Goal: Task Accomplishment & Management: Manage account settings

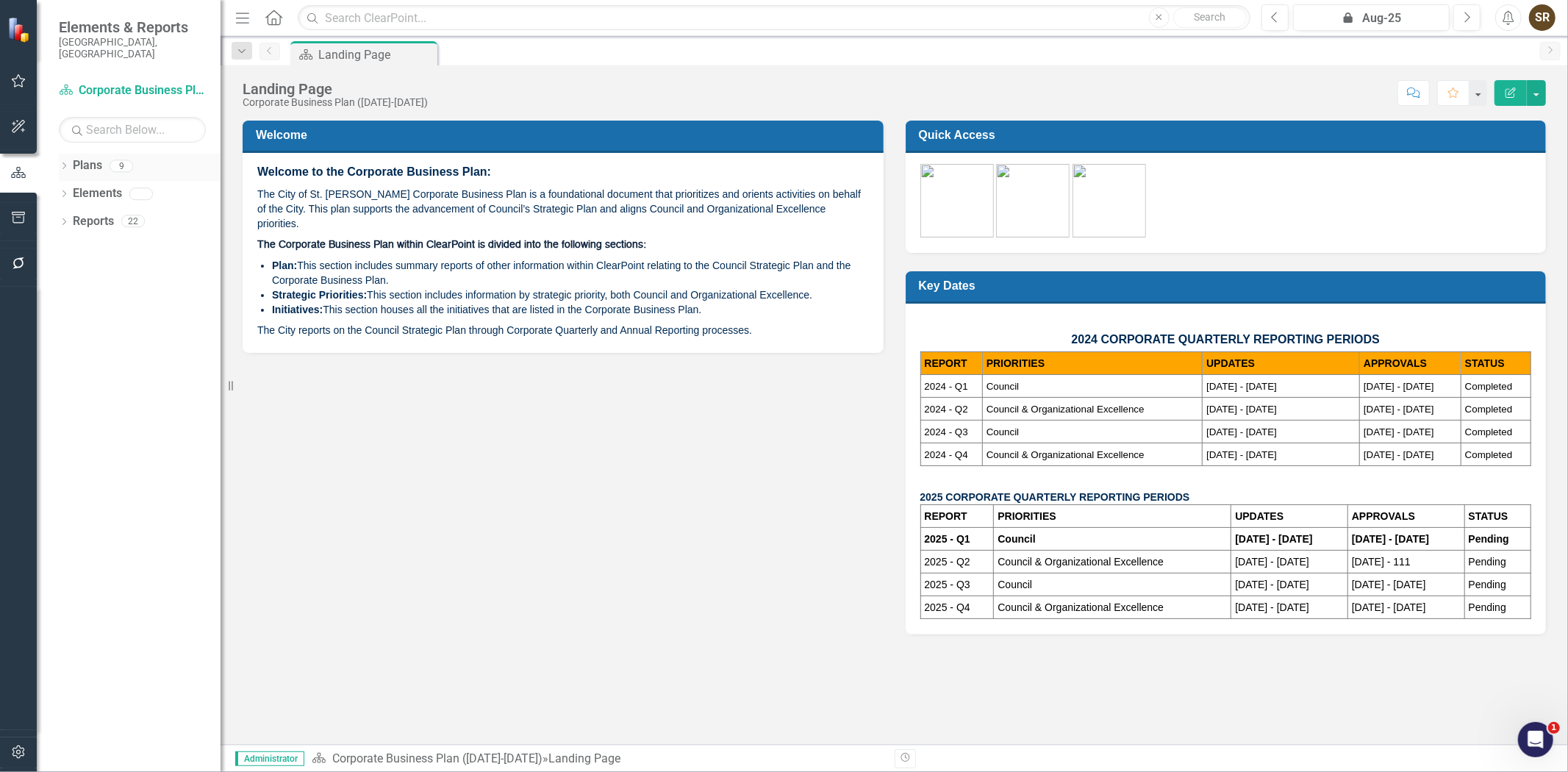
click at [67, 163] on icon "Dropdown" at bounding box center [64, 167] width 10 height 8
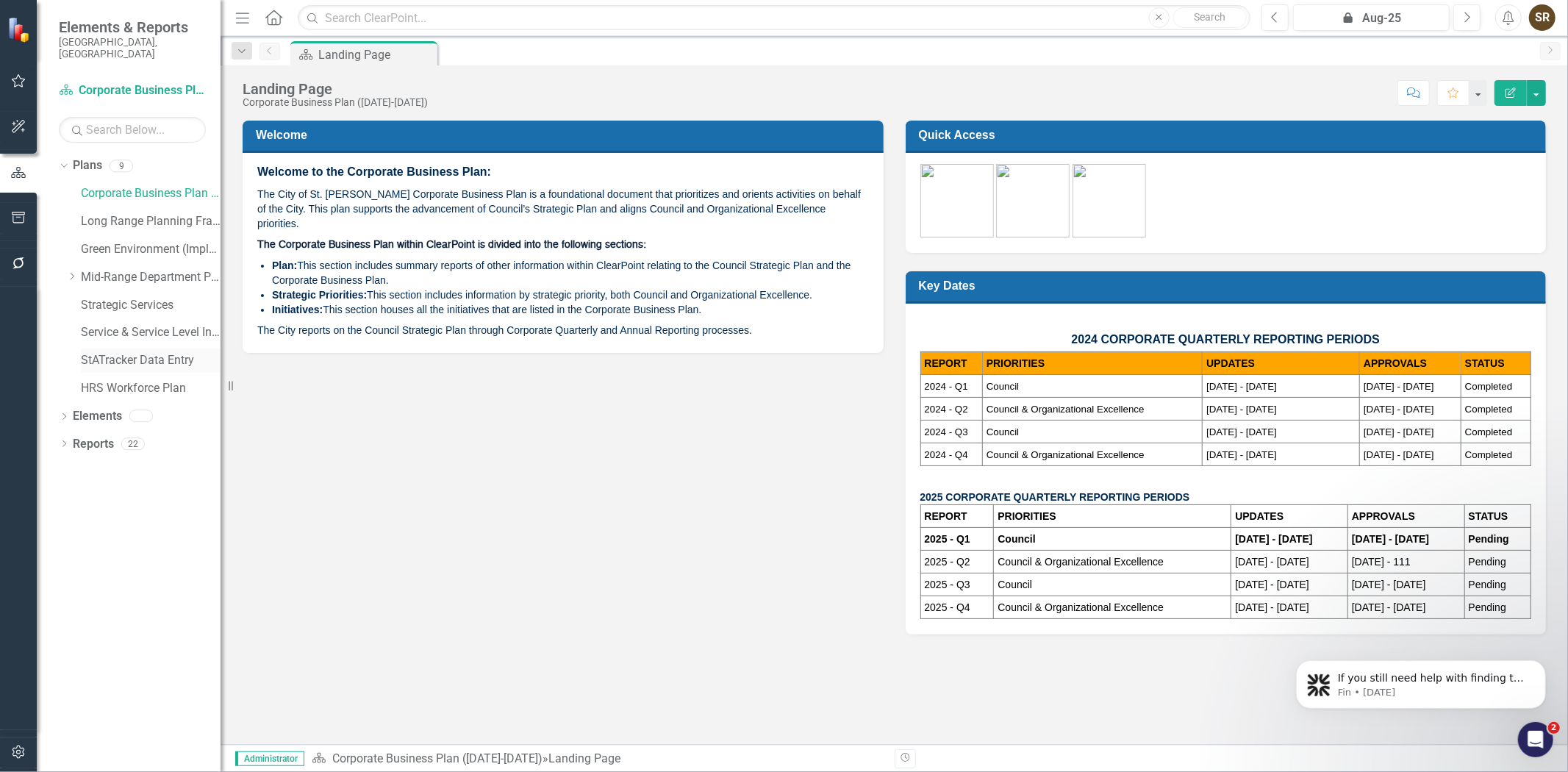
click at [82, 352] on link "StATracker Data Entry" at bounding box center [150, 360] width 139 height 17
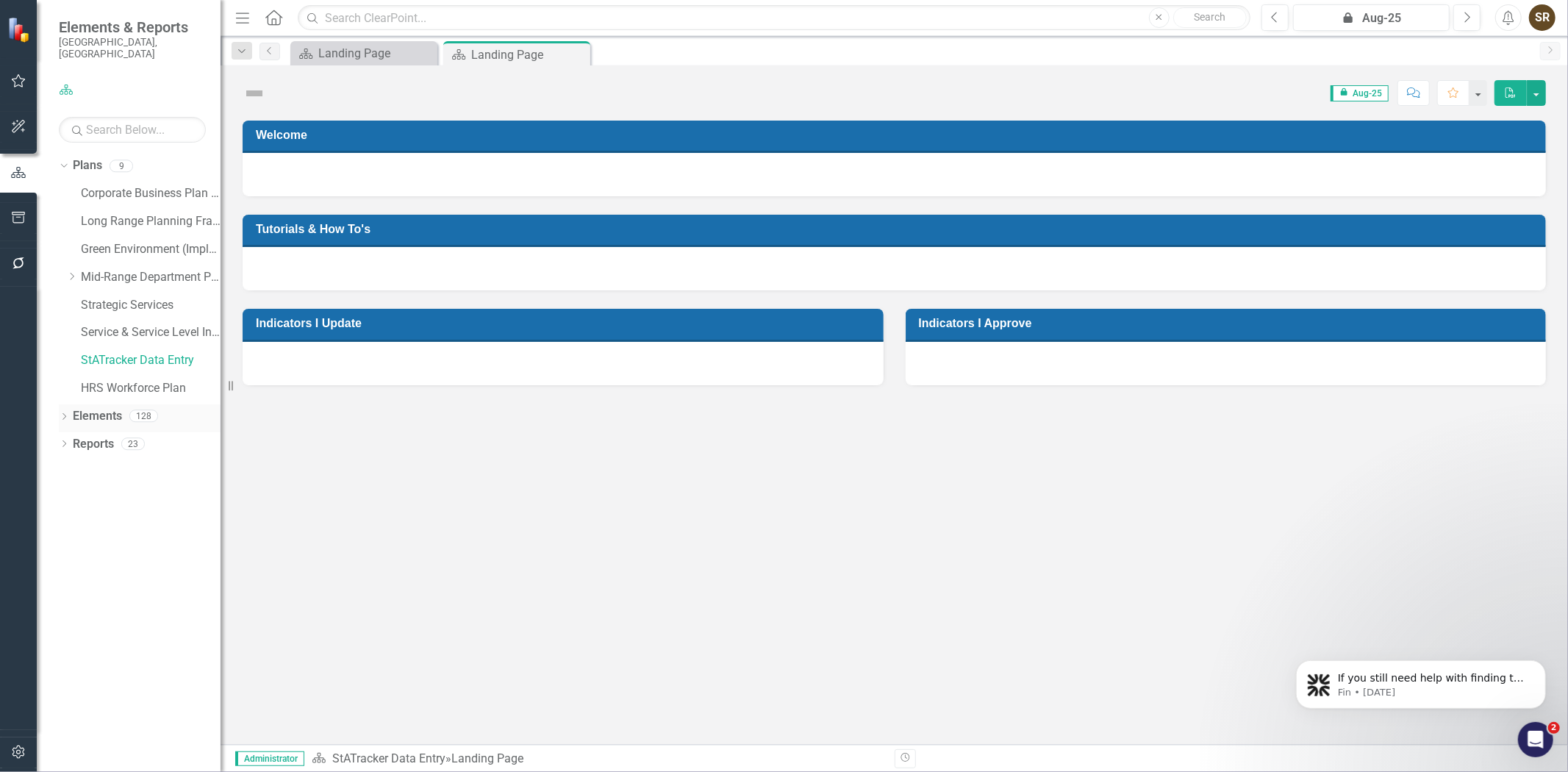
click at [61, 414] on icon "Dropdown" at bounding box center [64, 418] width 10 height 8
click at [60, 497] on icon "Dropdown" at bounding box center [64, 501] width 10 height 8
click at [70, 470] on icon "Dropdown" at bounding box center [71, 473] width 10 height 8
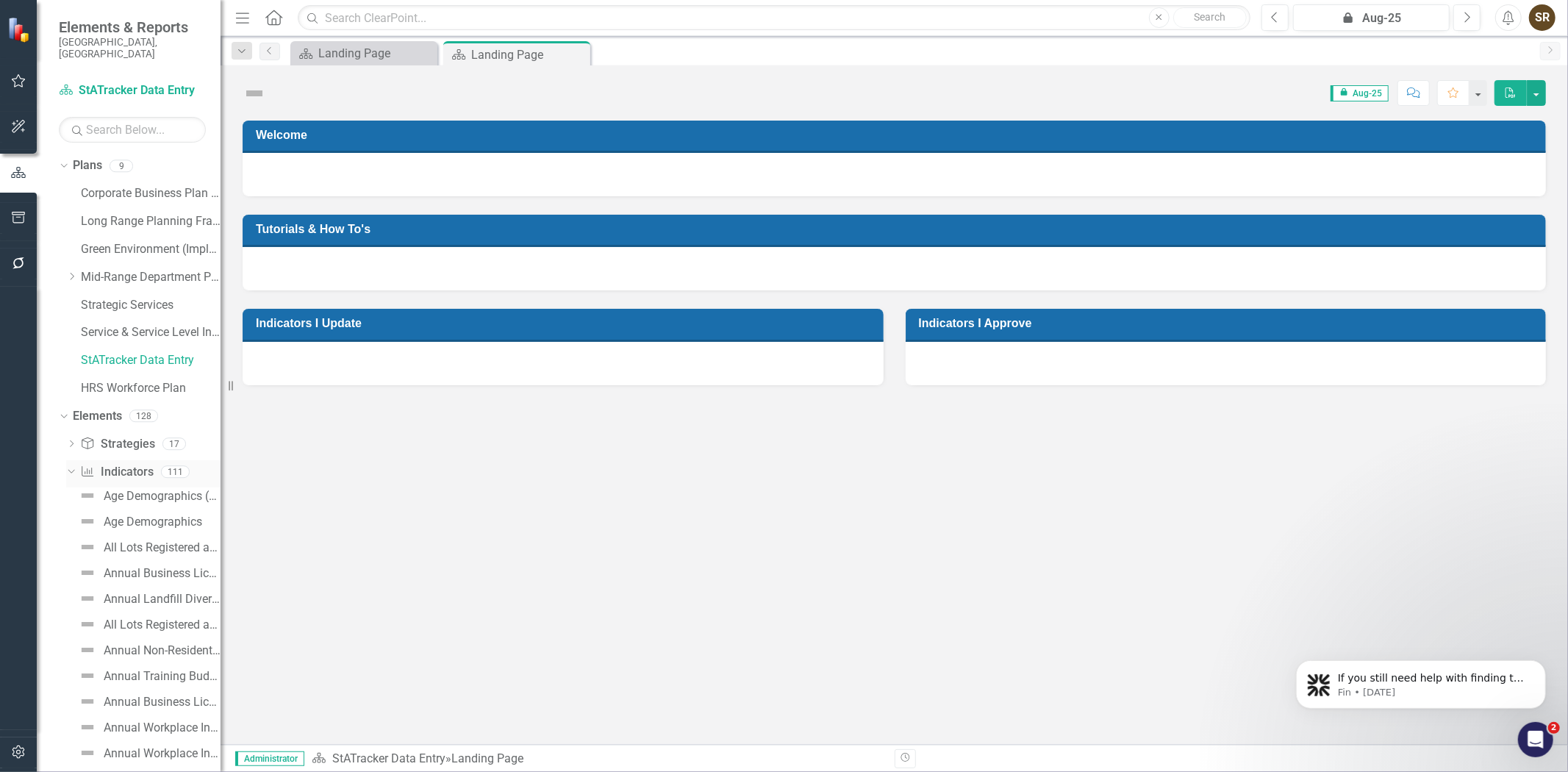
click at [70, 467] on icon "Dropdown" at bounding box center [69, 472] width 8 height 10
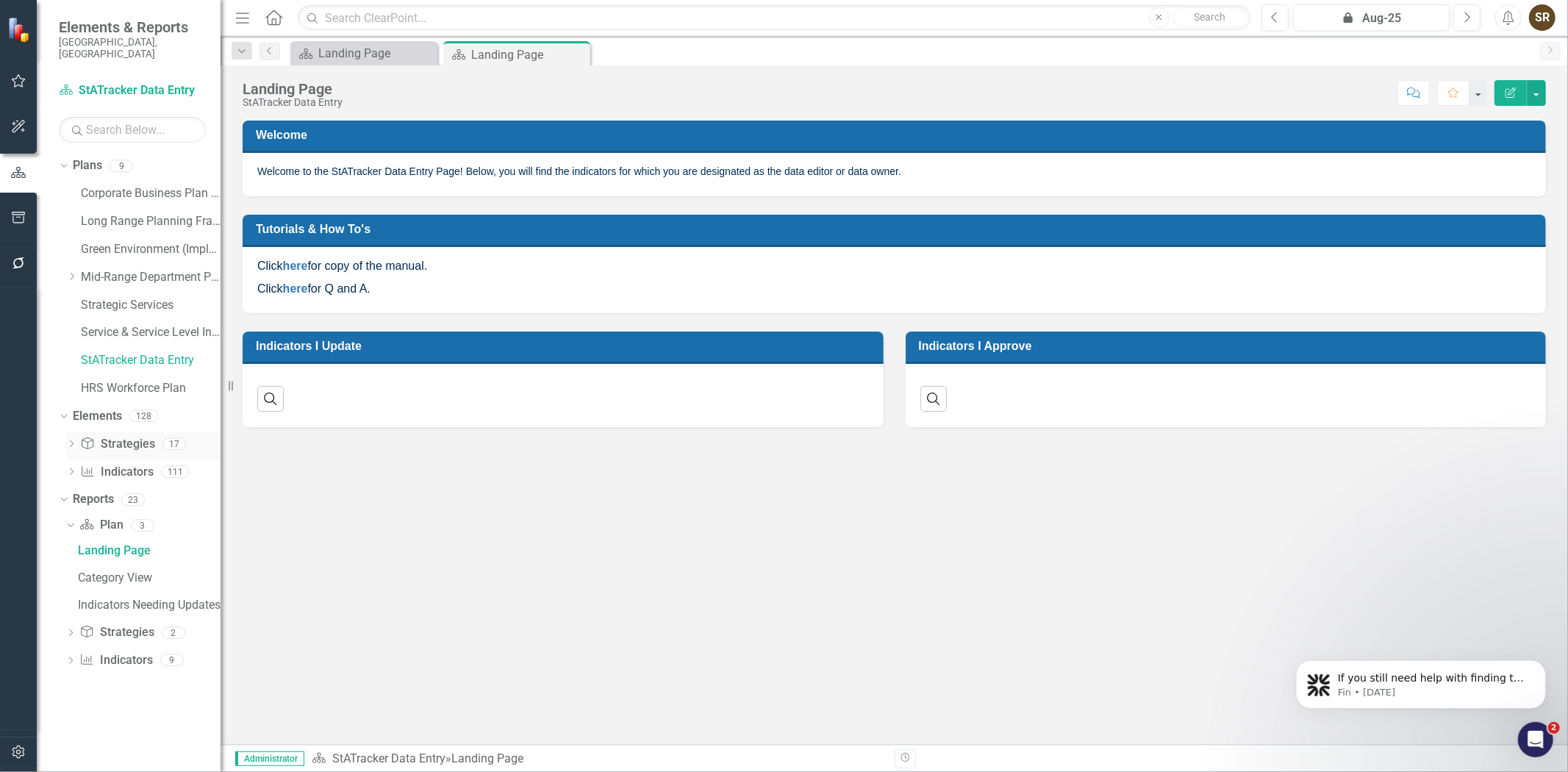
click at [73, 441] on icon "Dropdown" at bounding box center [71, 445] width 10 height 8
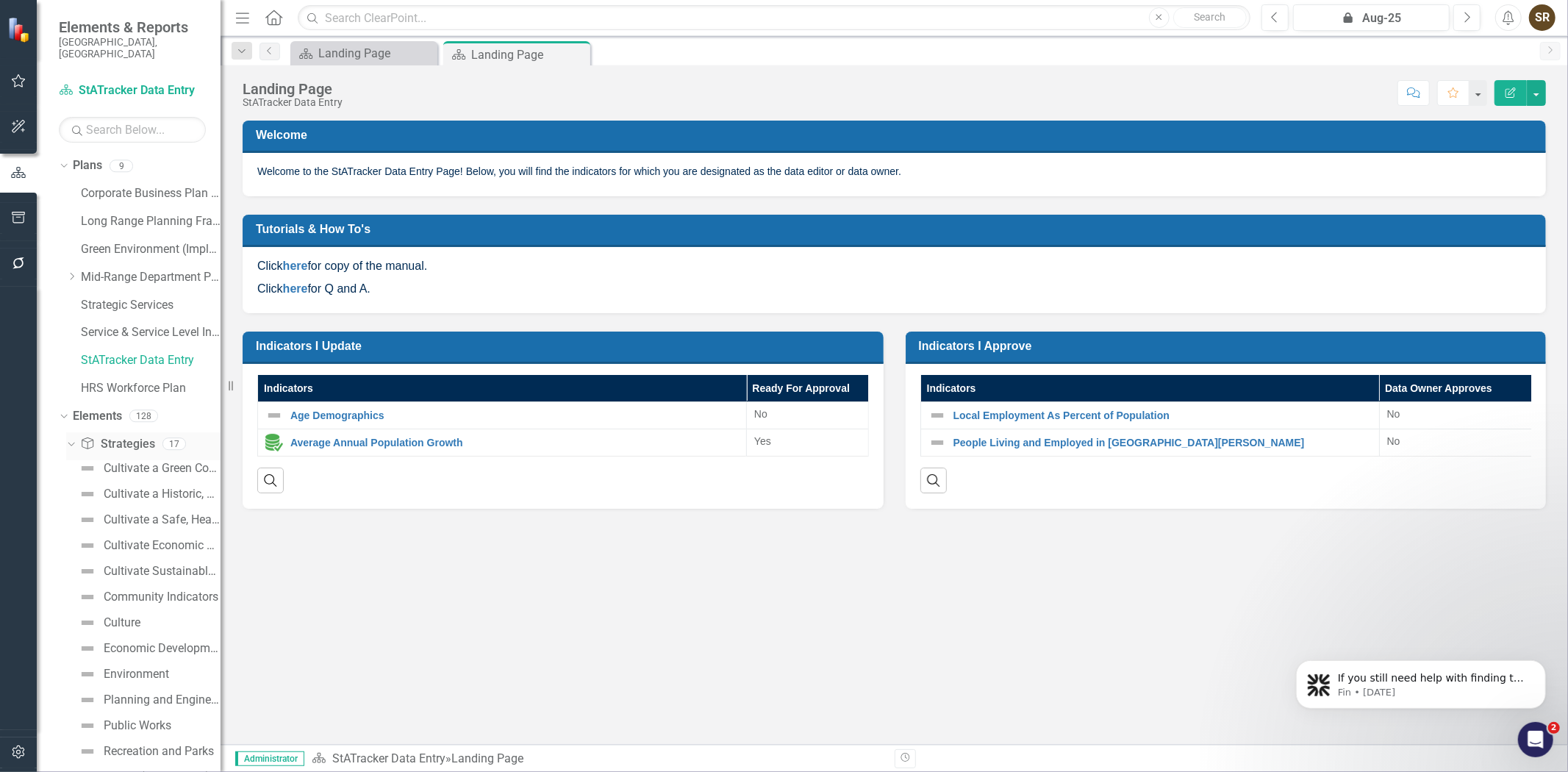
click at [73, 438] on div "Dropdown" at bounding box center [68, 443] width 13 height 10
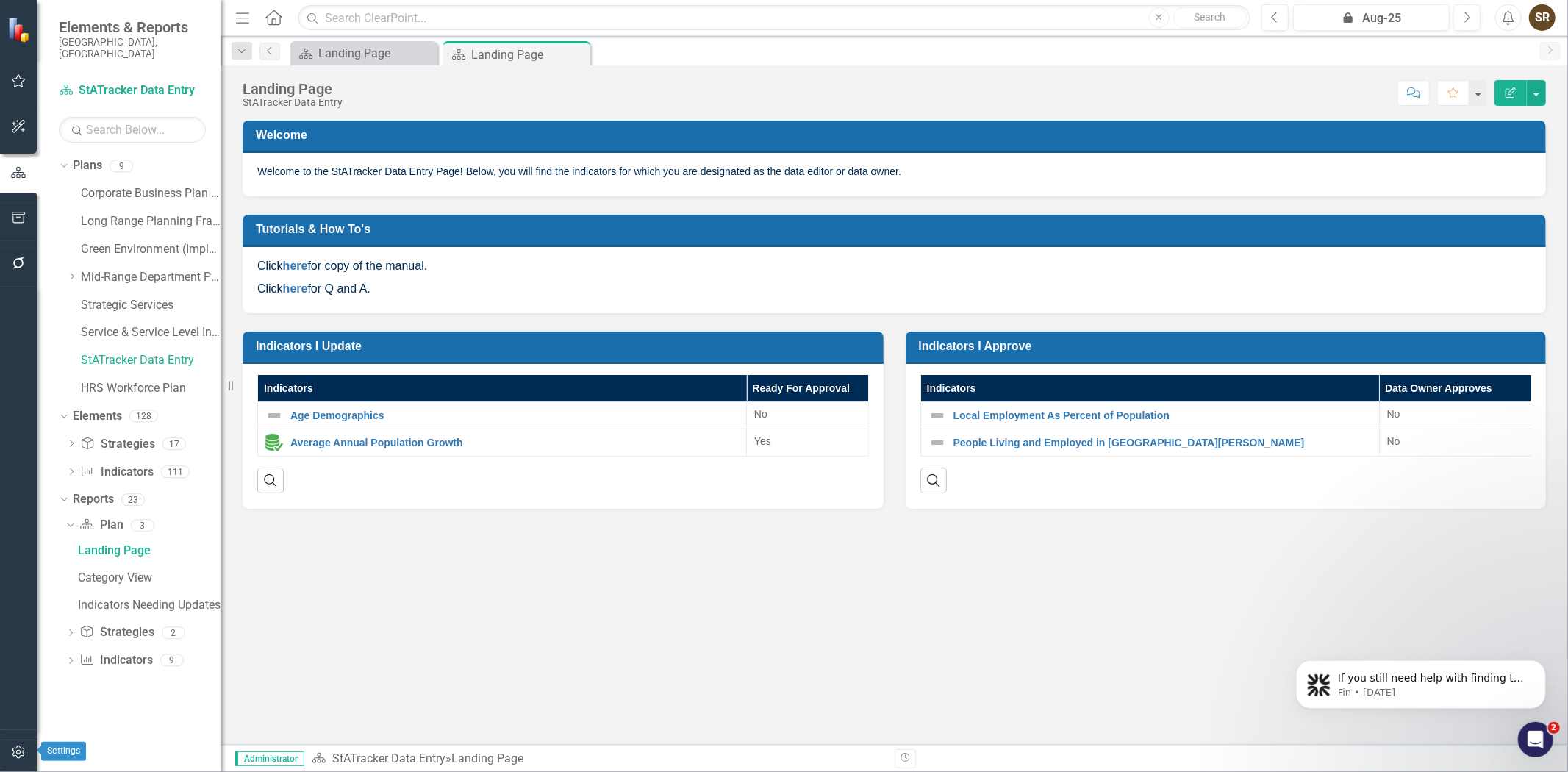
click at [20, 750] on icon "button" at bounding box center [19, 752] width 16 height 12
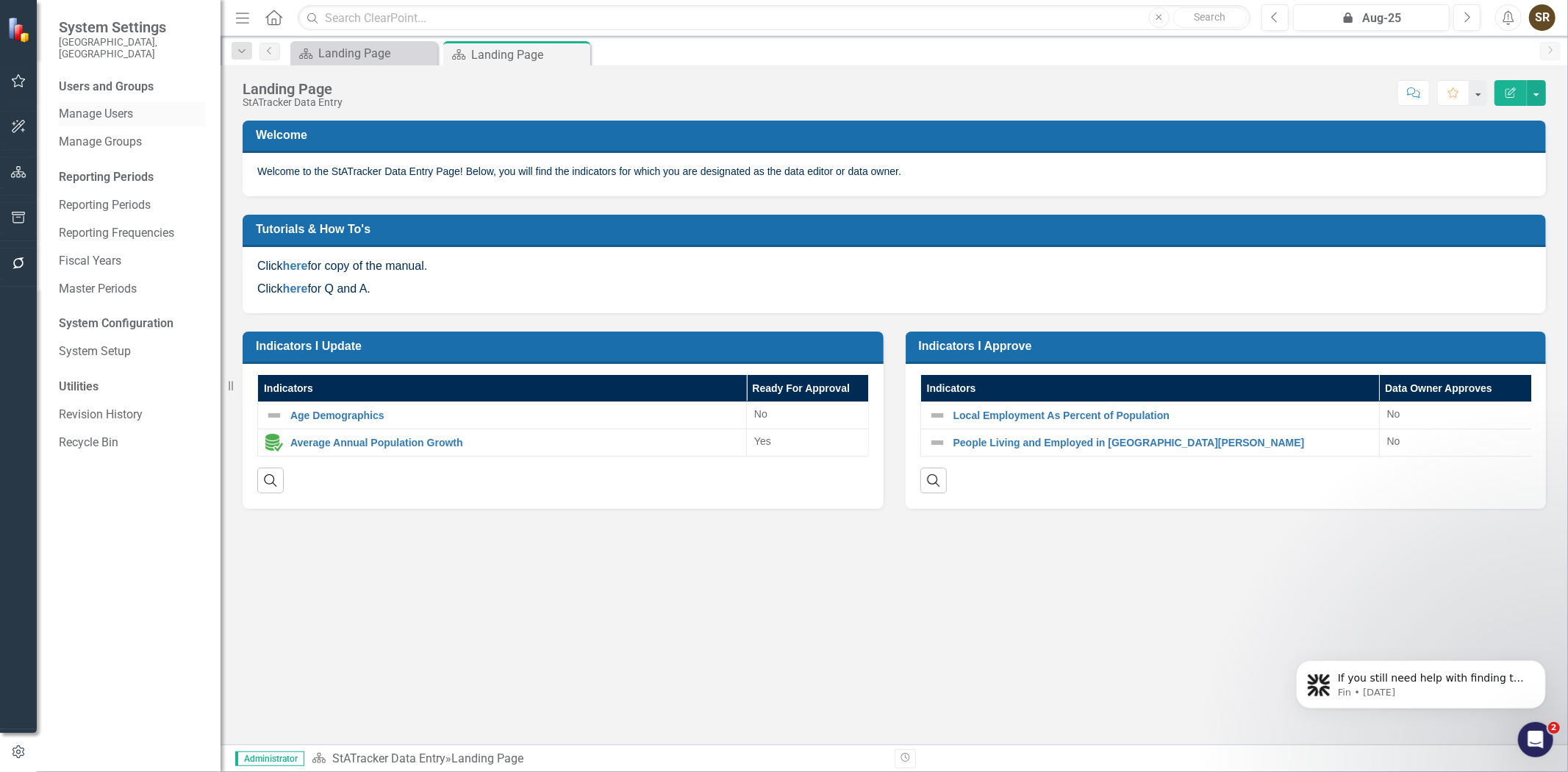
click at [113, 108] on link "Manage Users" at bounding box center [132, 114] width 147 height 17
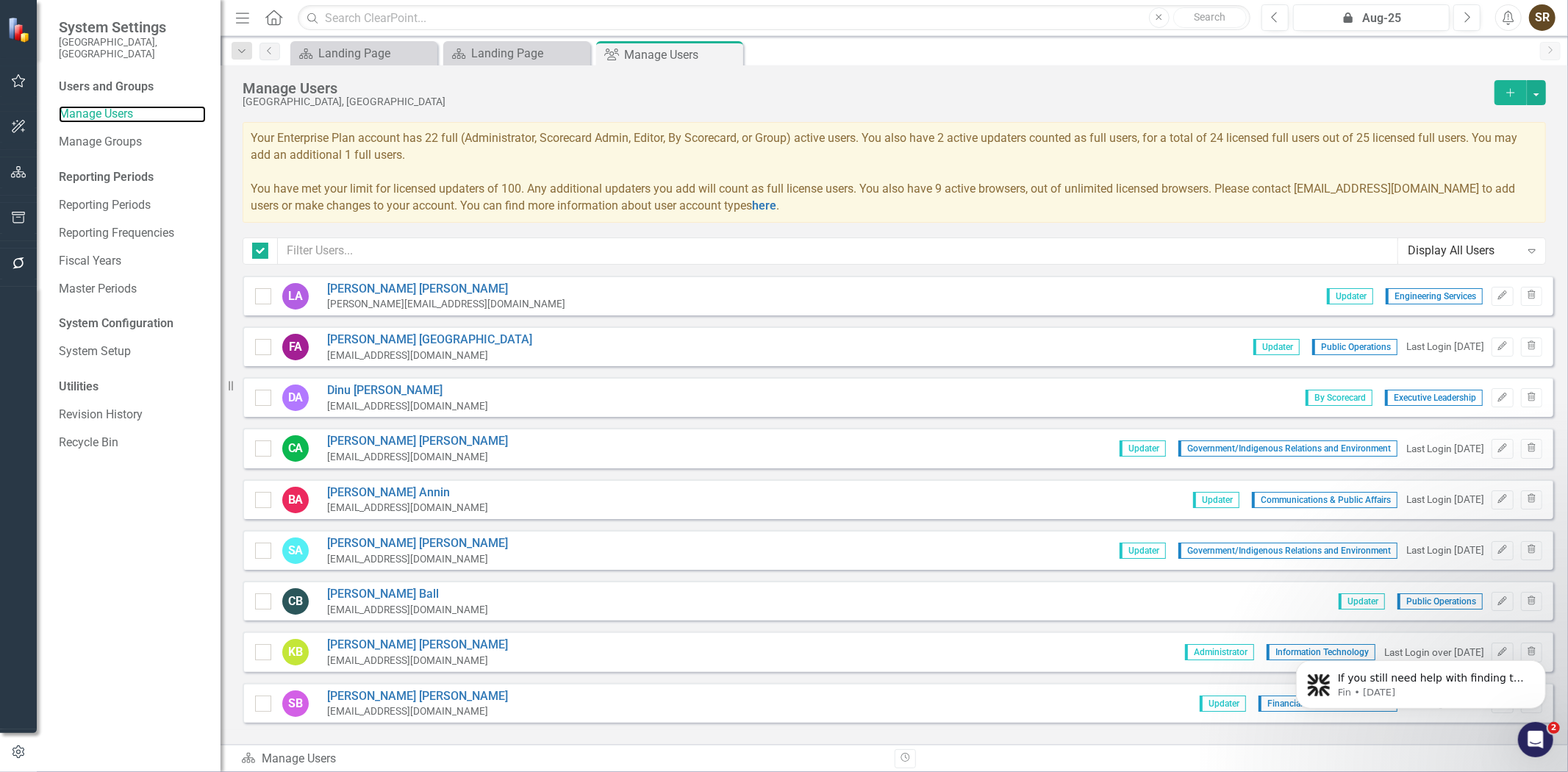
checkbox input "false"
click at [328, 251] on input "text" at bounding box center [838, 251] width 1120 height 28
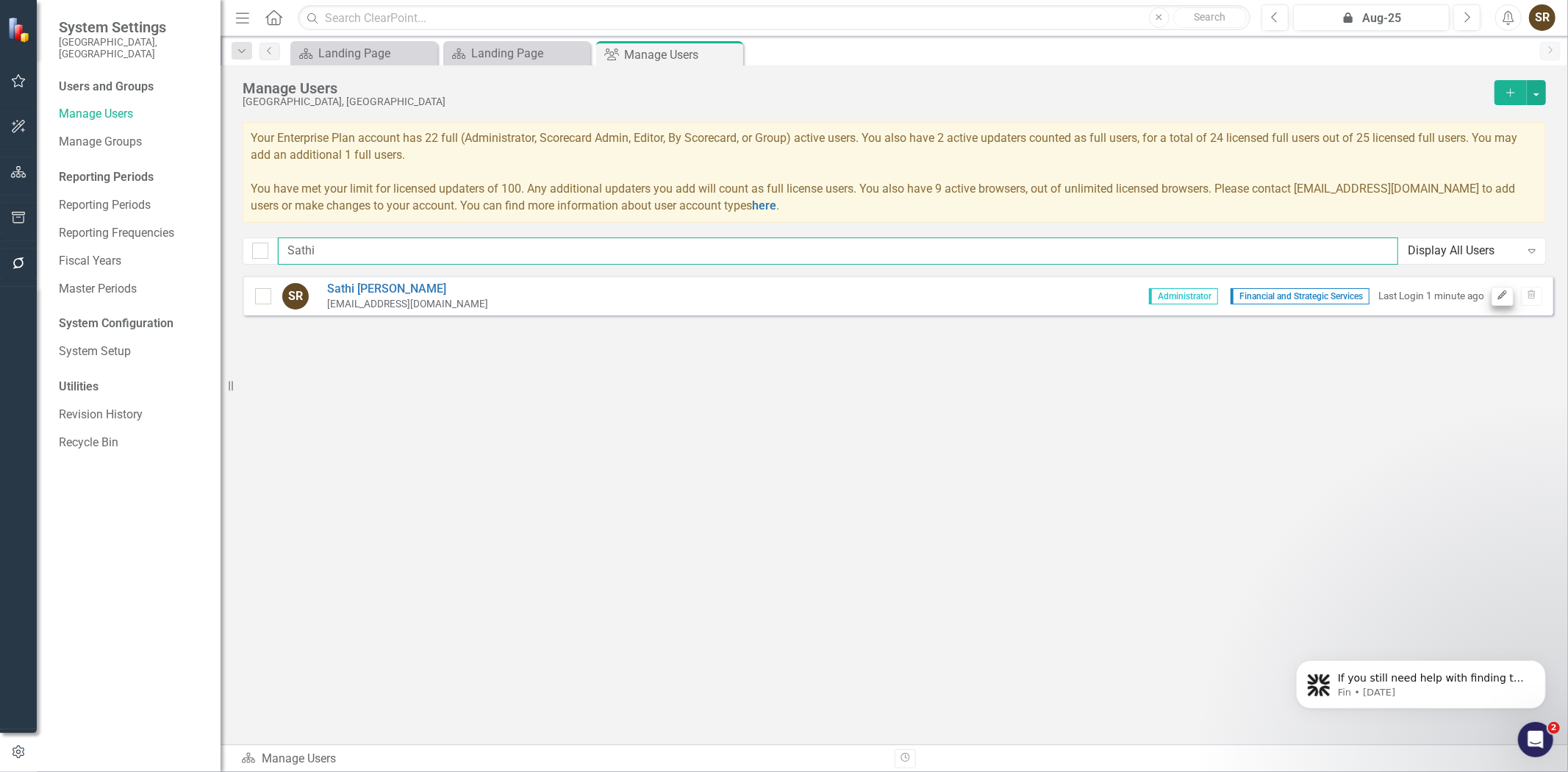
type input "Sathi"
click at [1502, 301] on button "Edit" at bounding box center [1502, 296] width 22 height 19
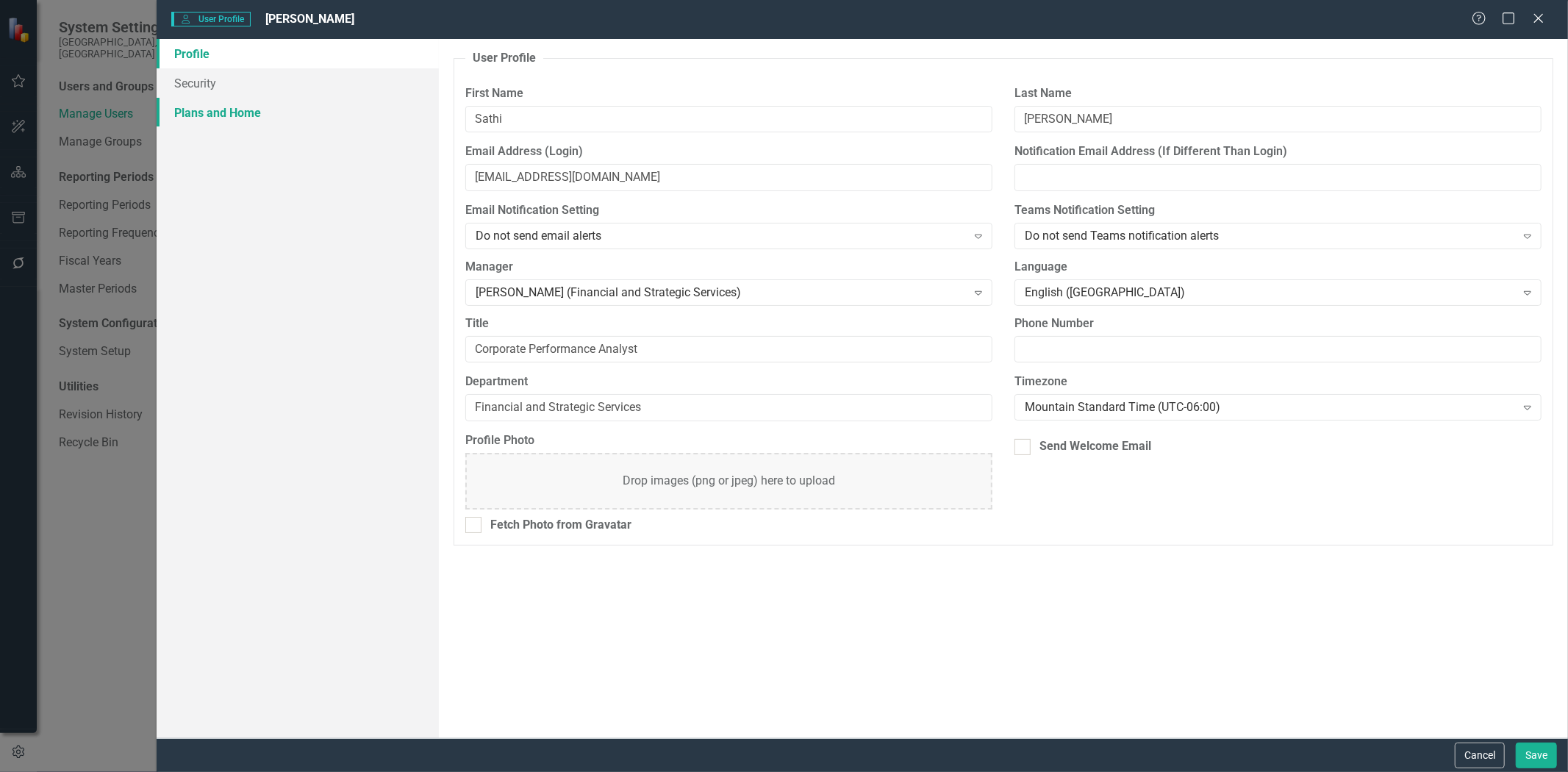
click at [197, 117] on link "Plans and Home" at bounding box center [297, 113] width 283 height 30
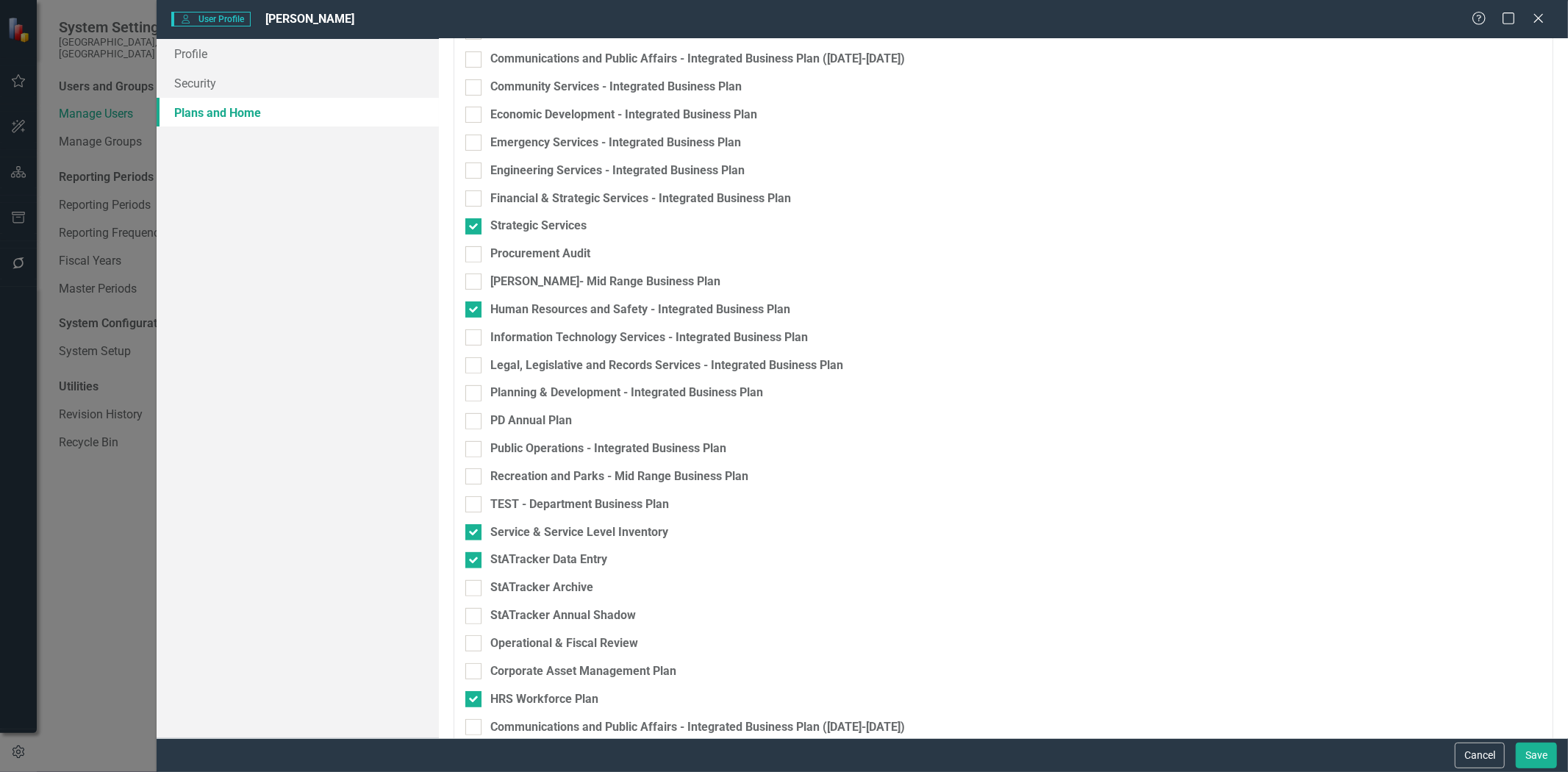
scroll to position [390, 0]
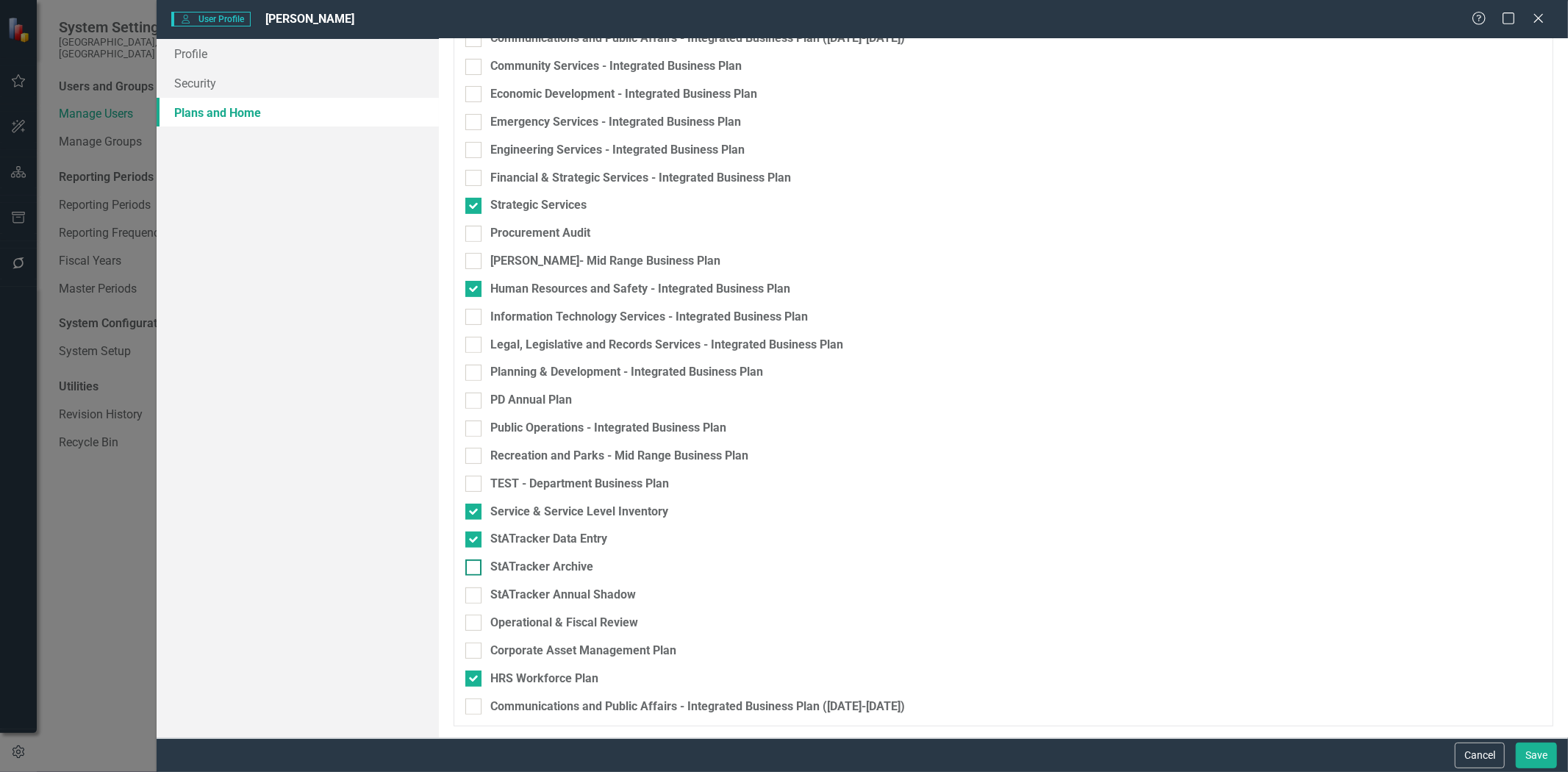
click at [472, 564] on input "StATracker Archive" at bounding box center [470, 564] width 10 height 10
checkbox input "true"
click at [477, 597] on div at bounding box center [473, 595] width 16 height 16
click at [475, 597] on input "StATracker Annual Shadow" at bounding box center [470, 592] width 10 height 10
checkbox input "true"
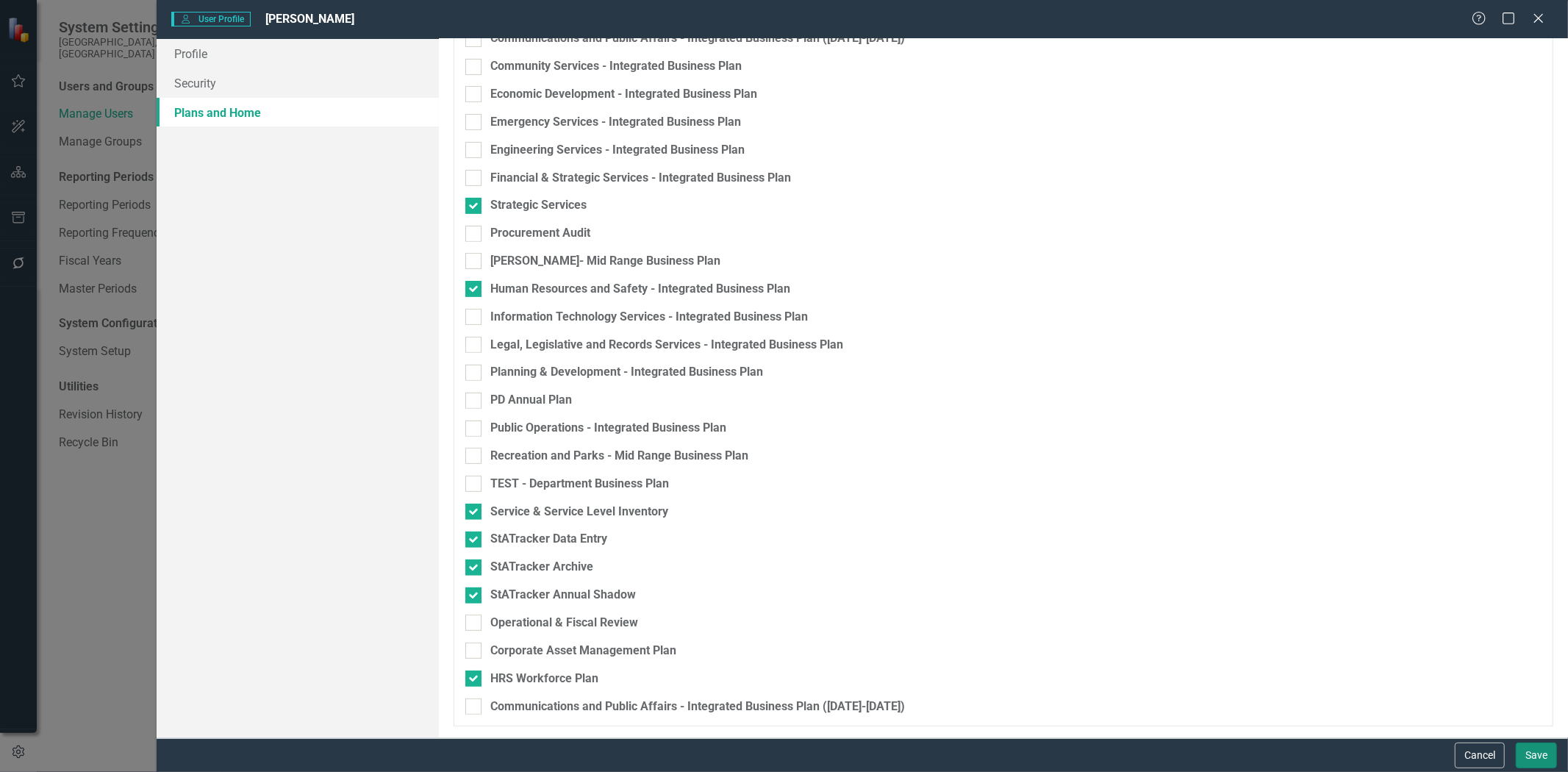
click at [1527, 755] on button "Save" at bounding box center [1536, 755] width 41 height 26
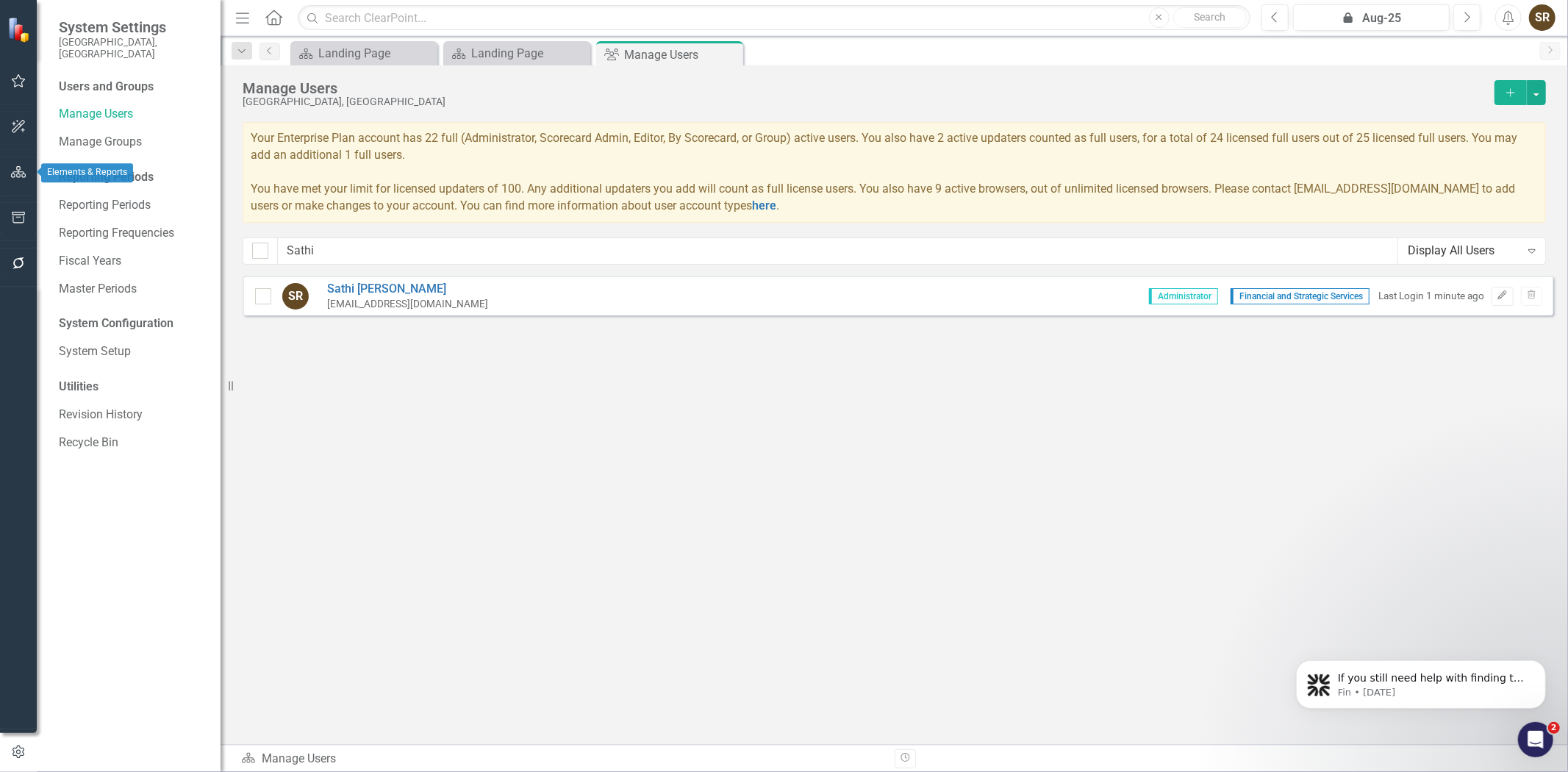
click at [19, 172] on icon "button" at bounding box center [19, 172] width 16 height 12
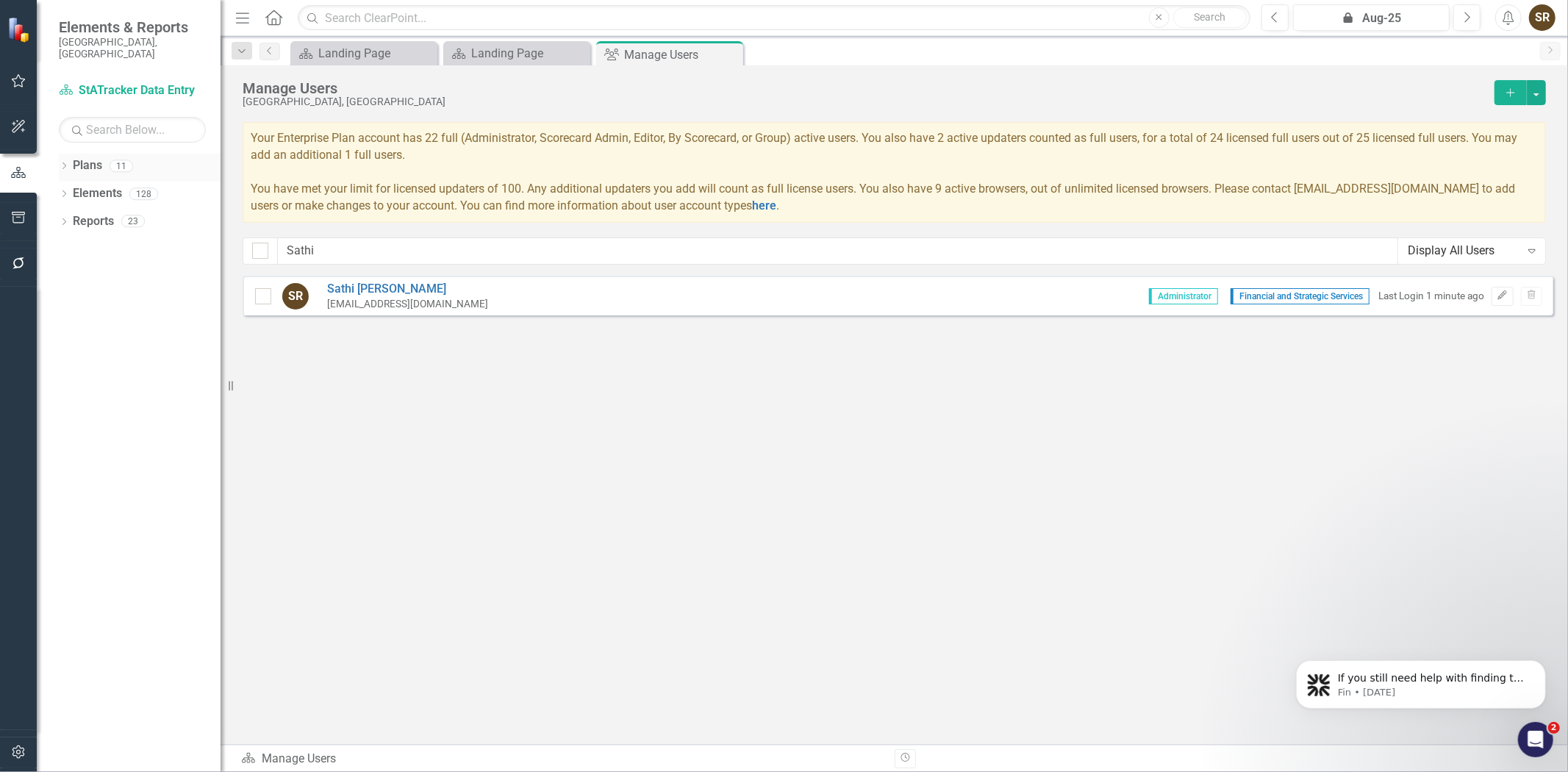
click at [67, 163] on icon "Dropdown" at bounding box center [64, 167] width 10 height 8
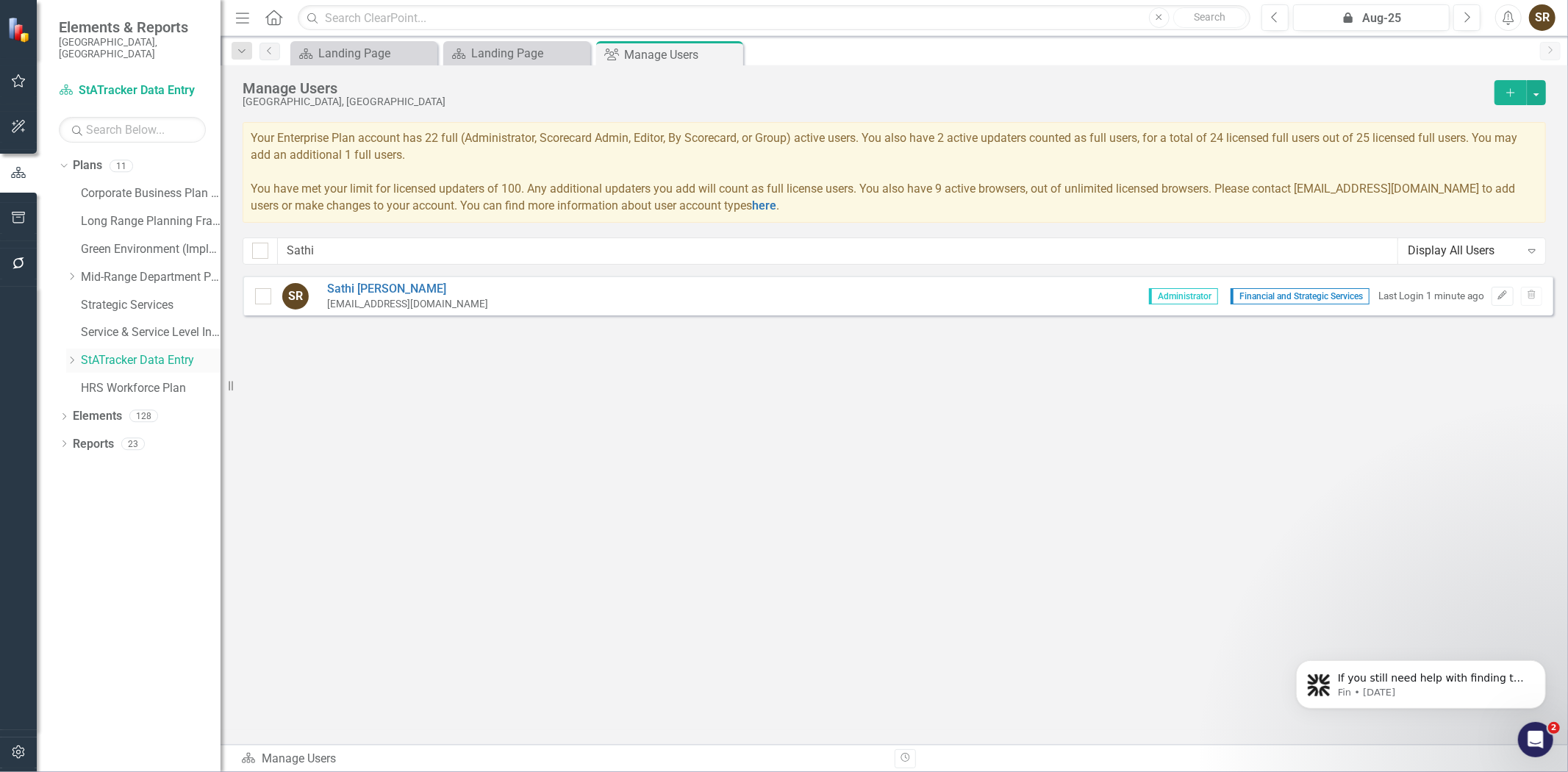
click at [73, 356] on icon "Dropdown" at bounding box center [71, 360] width 11 height 9
click at [104, 381] on link "StATracker Archive" at bounding box center [158, 388] width 124 height 17
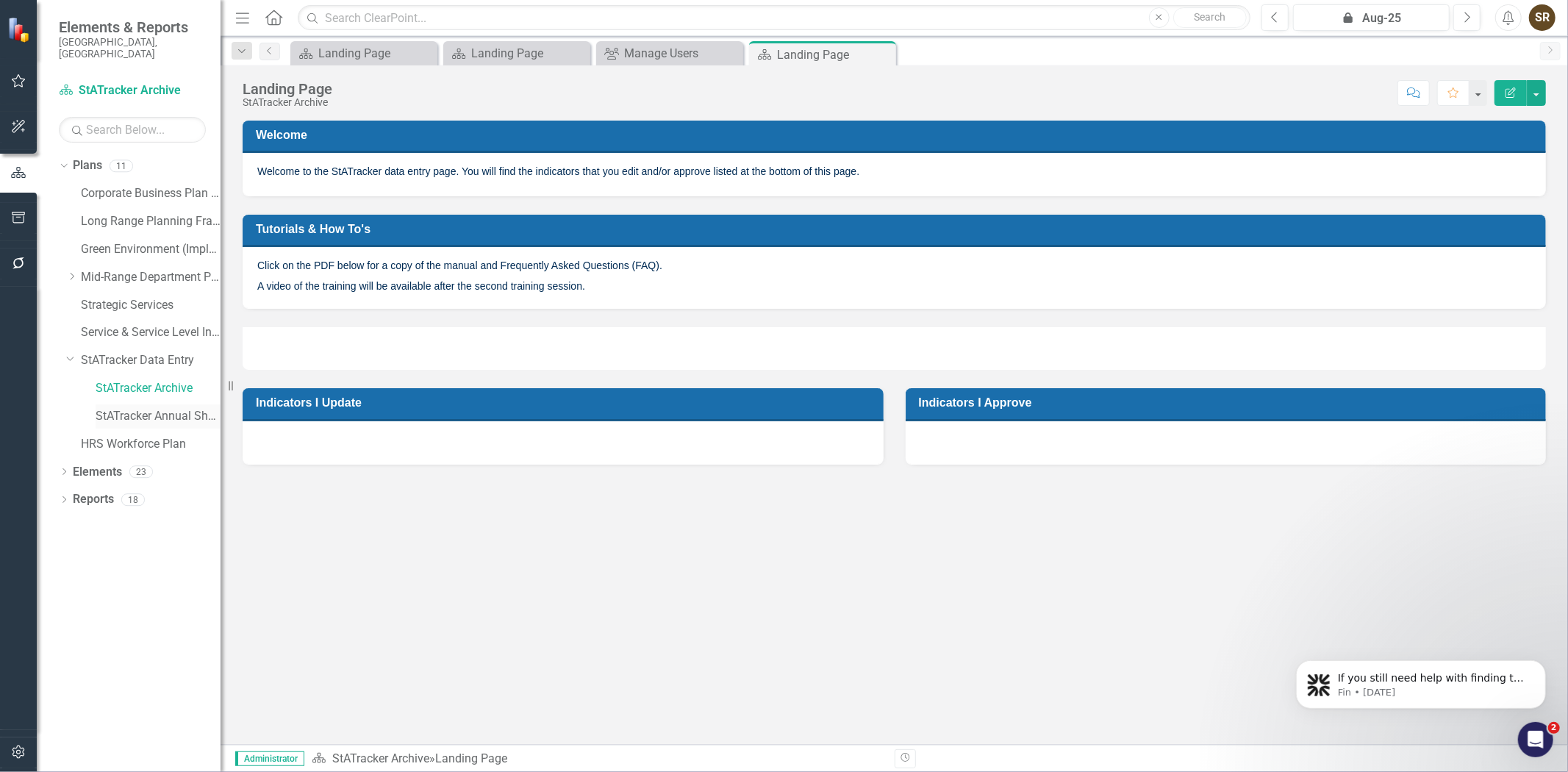
click at [111, 408] on link "StATracker Annual Shadow" at bounding box center [158, 416] width 124 height 17
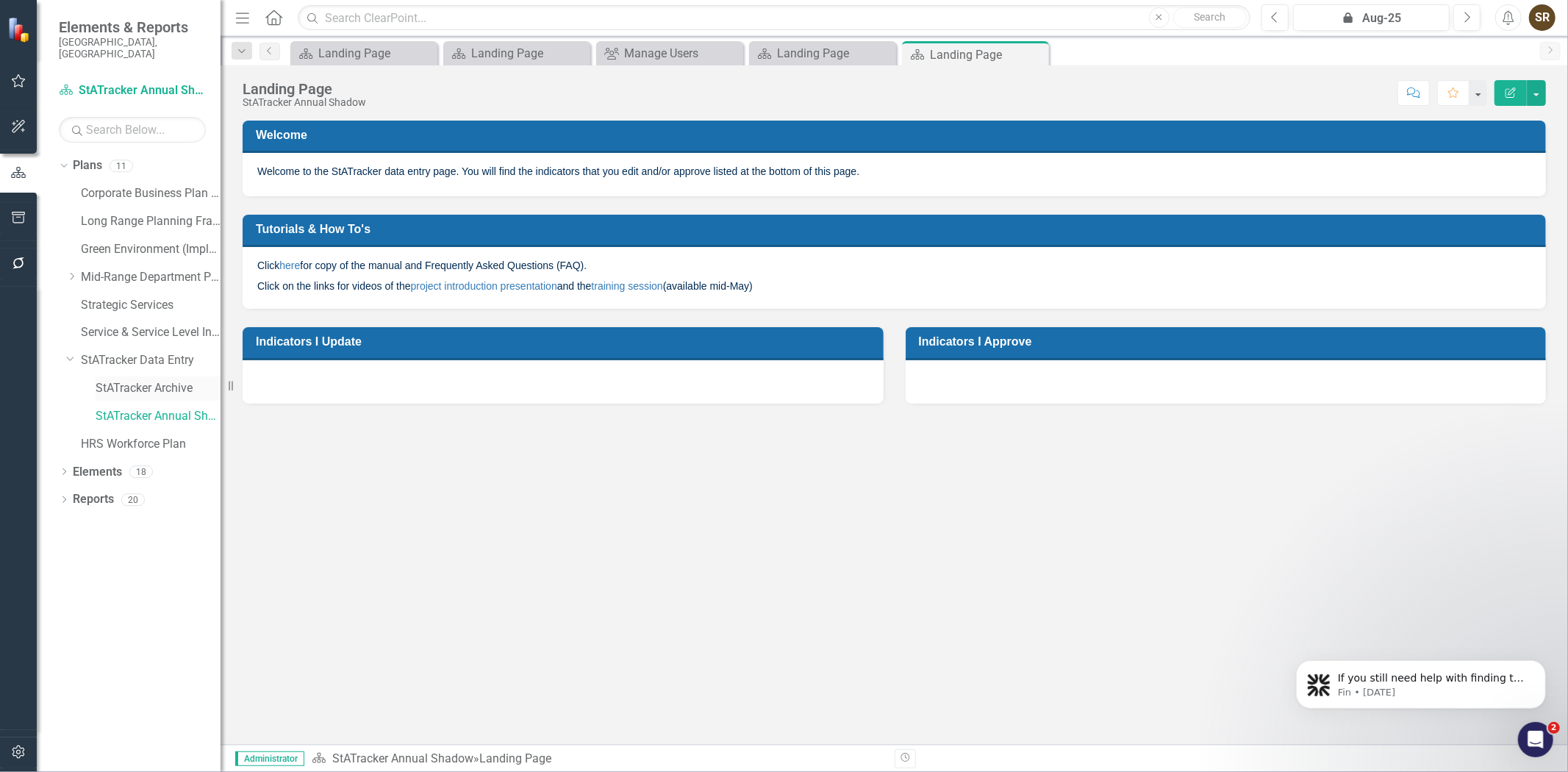
click at [118, 381] on link "StATracker Archive" at bounding box center [158, 388] width 124 height 17
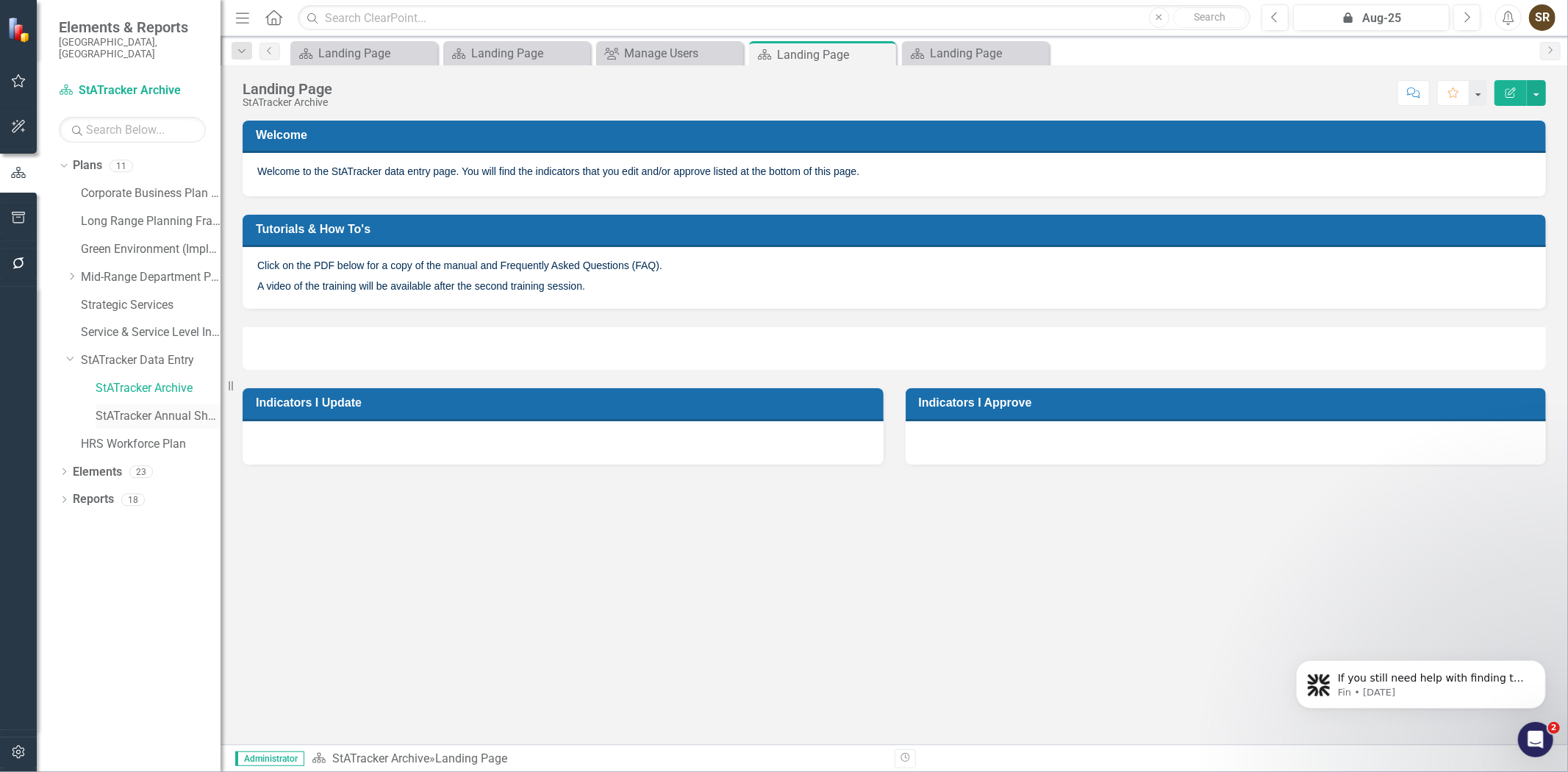
click at [118, 408] on link "StATracker Annual Shadow" at bounding box center [158, 416] width 124 height 17
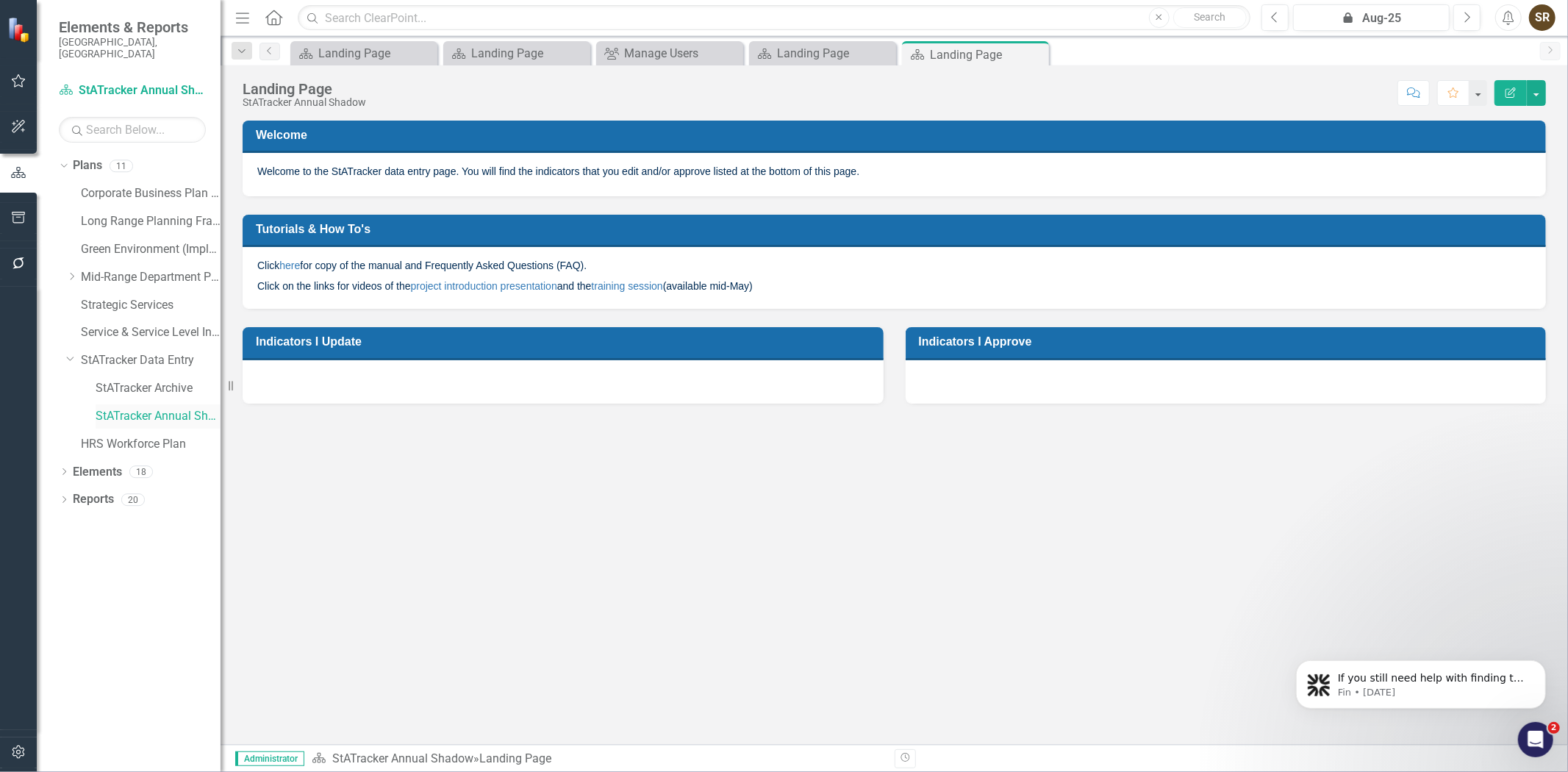
click at [114, 408] on link "StATracker Annual Shadow" at bounding box center [158, 416] width 124 height 17
click at [63, 469] on icon at bounding box center [64, 472] width 4 height 7
click at [121, 519] on link "Indicator Indicators" at bounding box center [117, 527] width 73 height 17
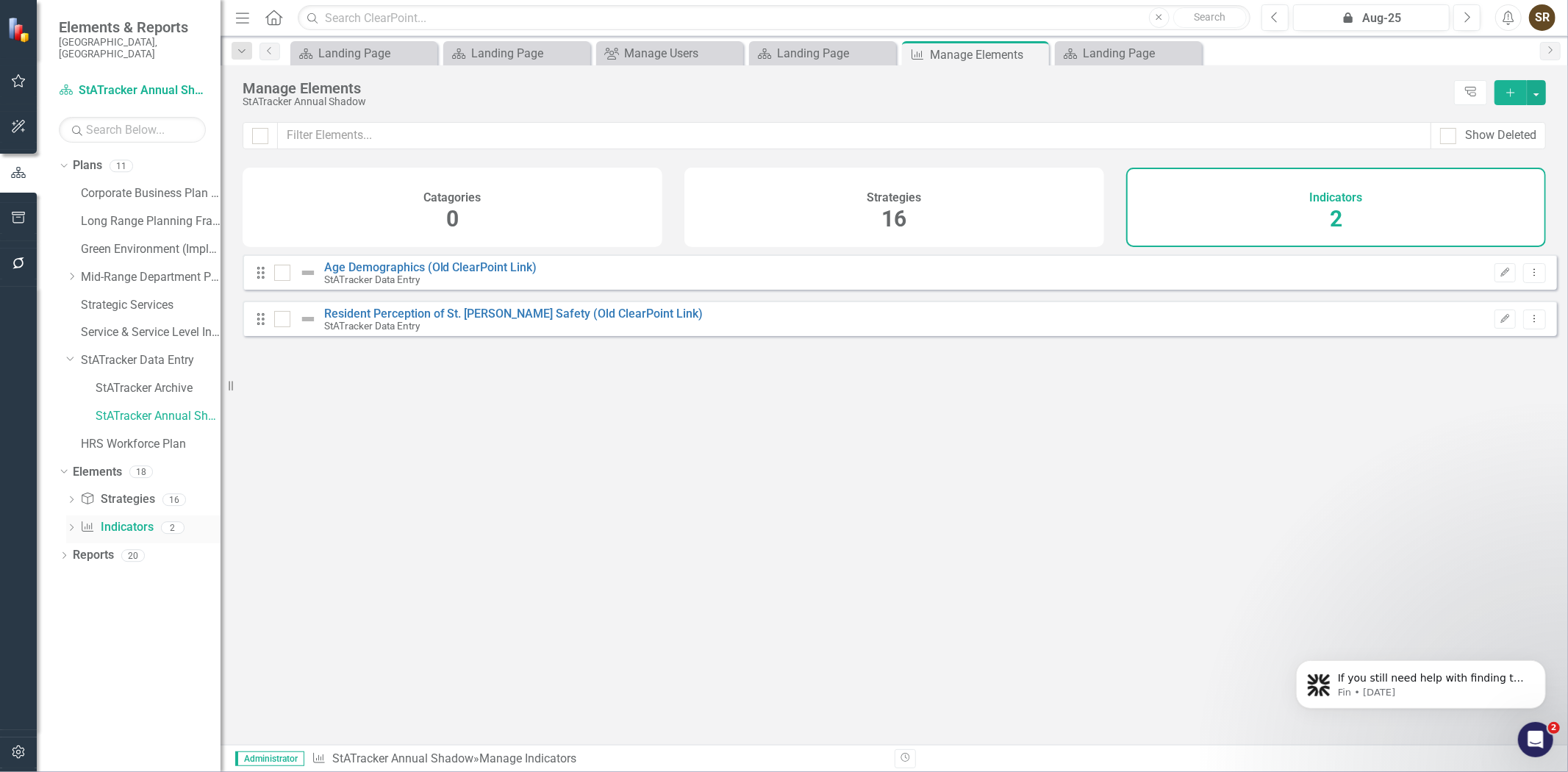
checkbox input "false"
click at [123, 384] on link "StATracker Archive" at bounding box center [158, 388] width 124 height 17
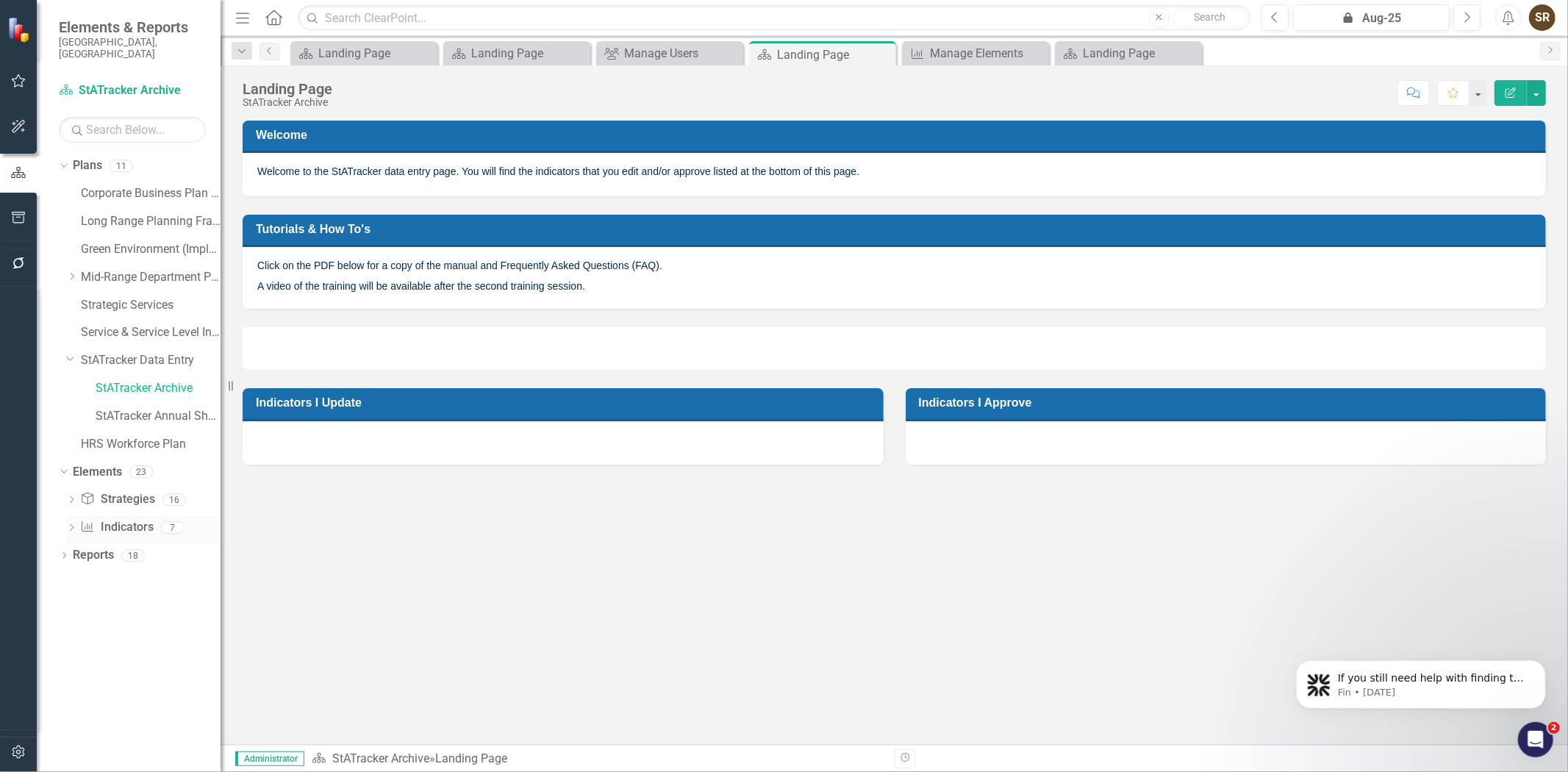
click at [111, 519] on link "Indicator Indicators" at bounding box center [117, 527] width 73 height 17
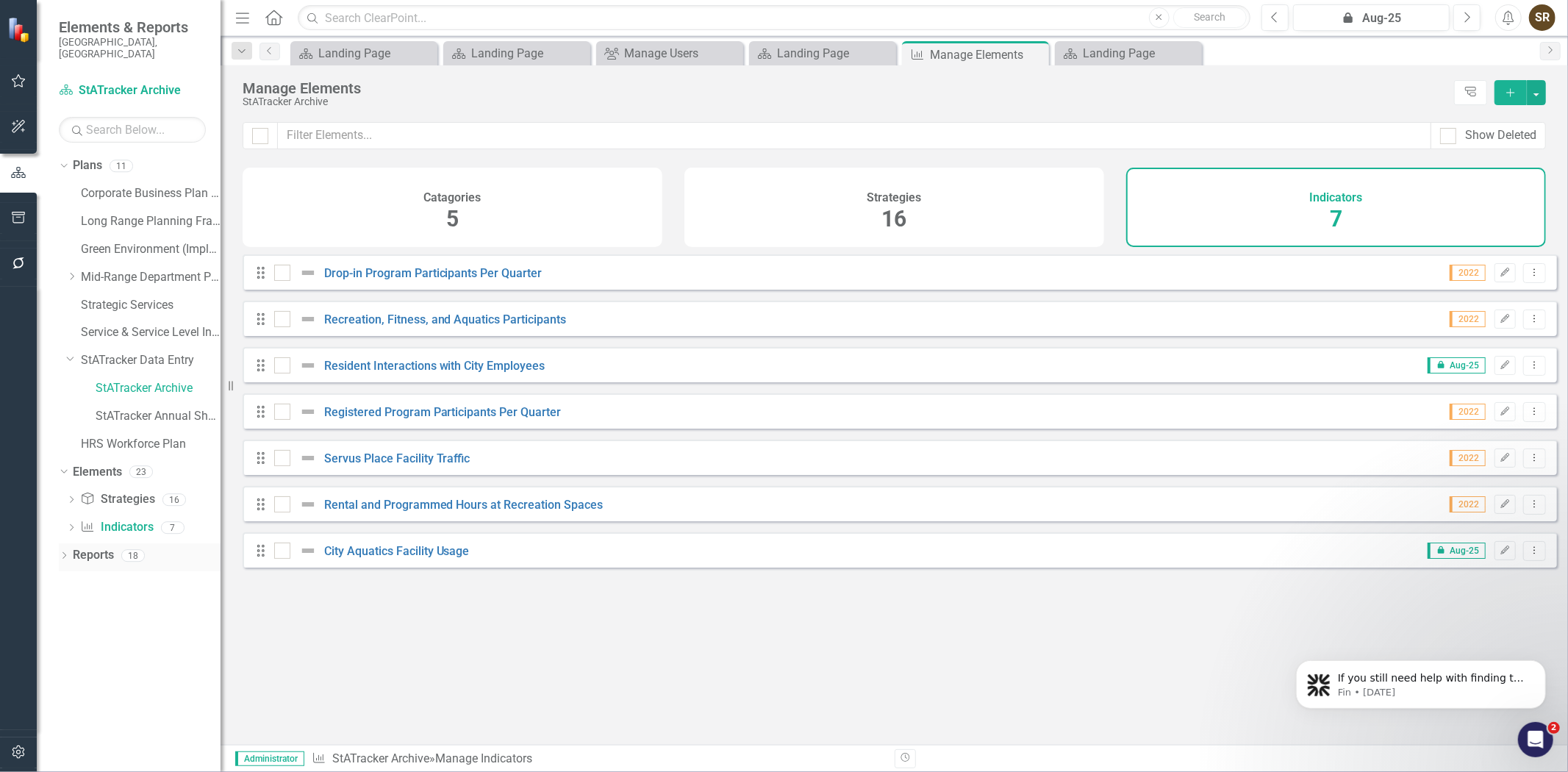
click at [64, 553] on icon "Dropdown" at bounding box center [64, 557] width 10 height 8
click at [64, 550] on icon "Dropdown" at bounding box center [62, 555] width 8 height 10
click at [168, 355] on link "StATracker Data Entry" at bounding box center [150, 360] width 139 height 17
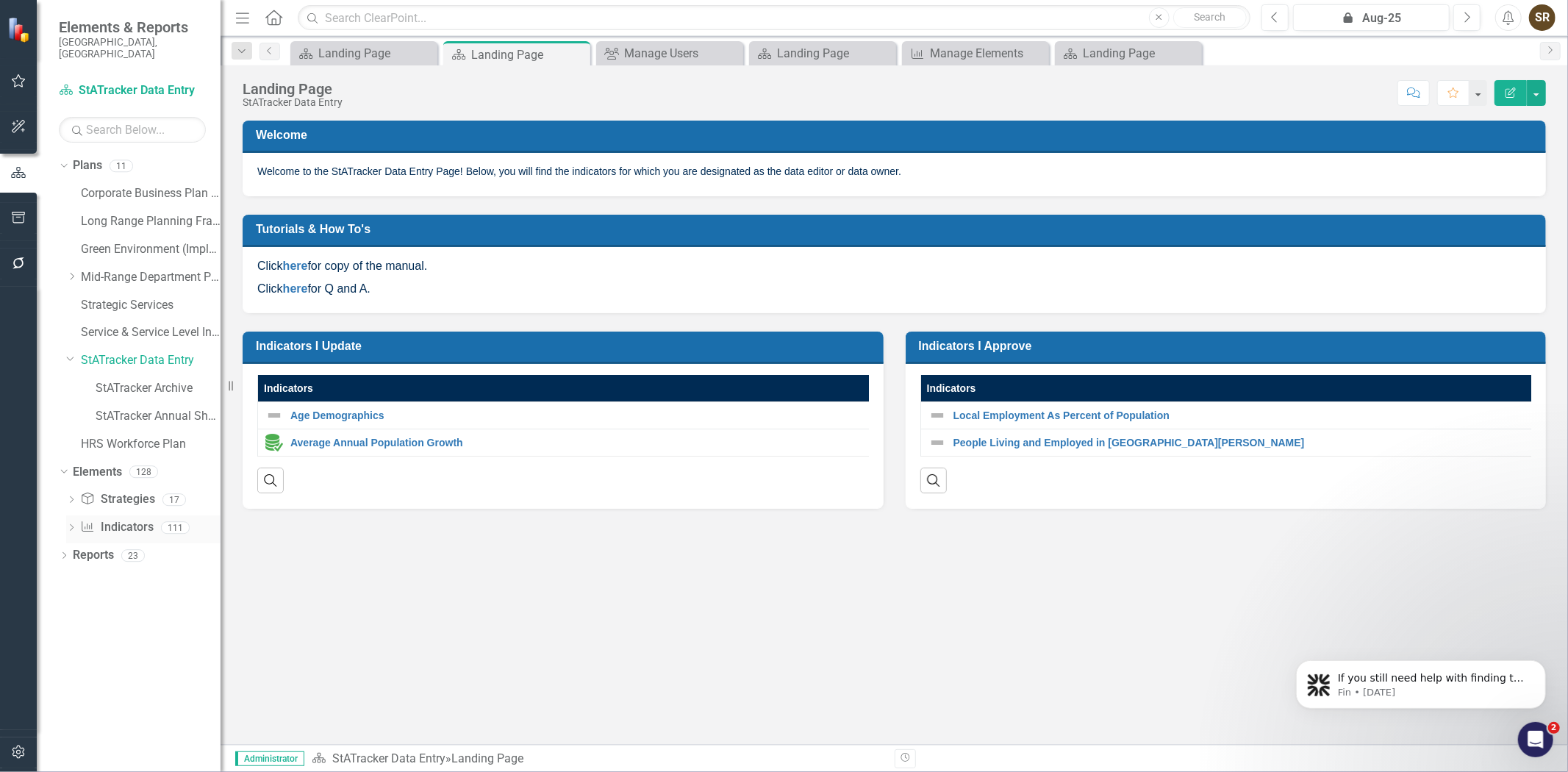
click at [128, 519] on link "Indicator Indicators" at bounding box center [117, 527] width 73 height 17
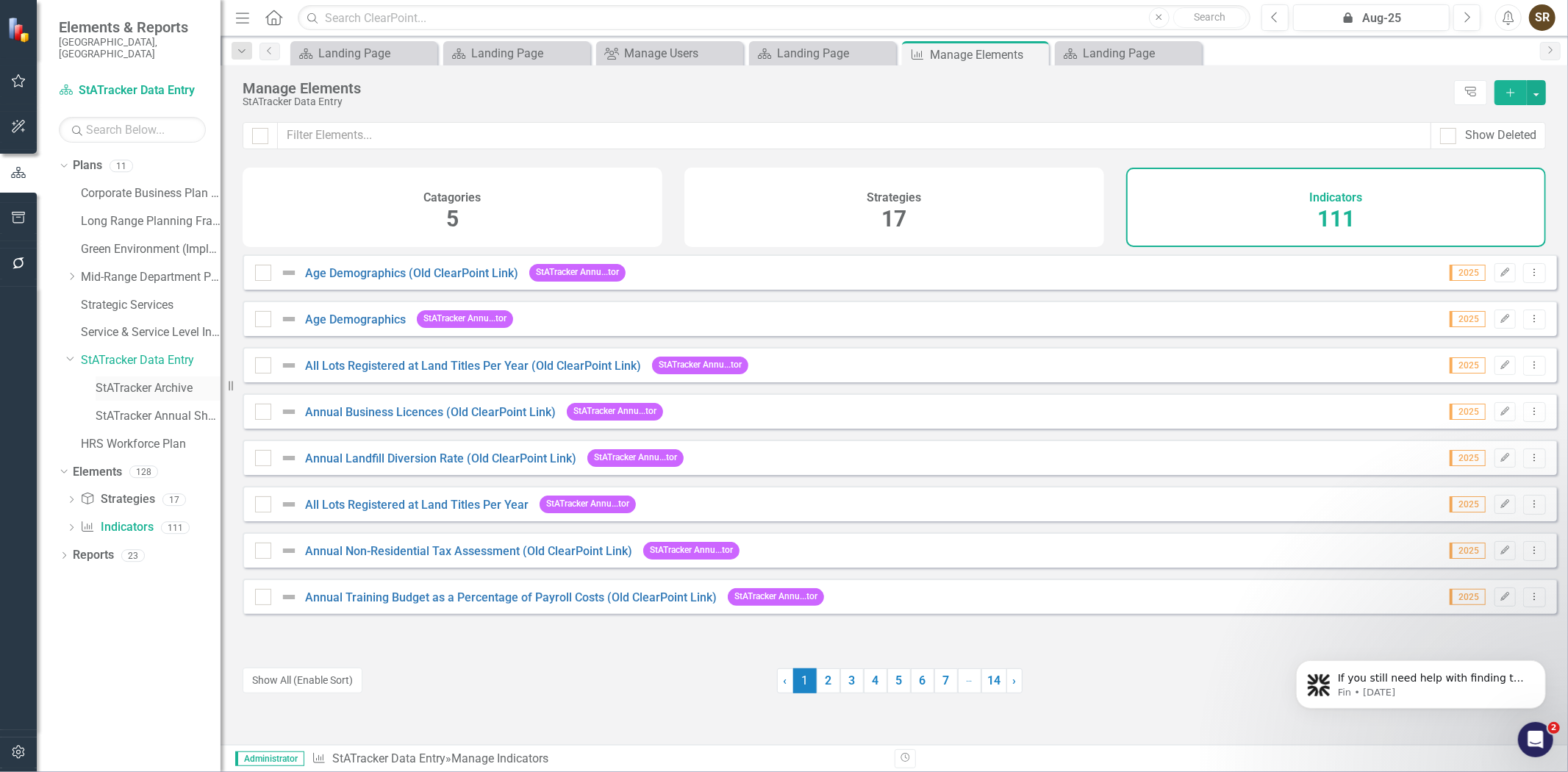
click at [127, 381] on link "StATracker Archive" at bounding box center [158, 388] width 124 height 17
